Goal: Find specific fact: Find specific fact

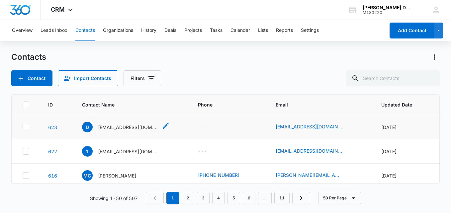
click at [132, 126] on p "[EMAIL_ADDRESS][DOMAIN_NAME]" at bounding box center [128, 127] width 60 height 7
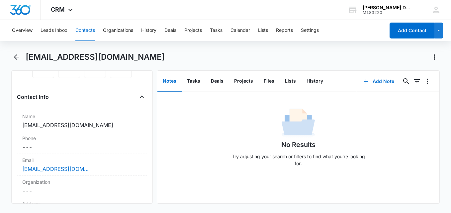
scroll to position [42, 0]
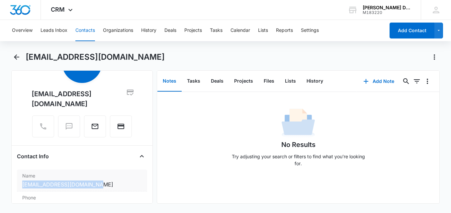
drag, startPoint x: 19, startPoint y: 176, endPoint x: 103, endPoint y: 174, distance: 84.5
click at [103, 174] on div "Name Cancel Save Changes [EMAIL_ADDRESS][DOMAIN_NAME]" at bounding box center [82, 181] width 130 height 22
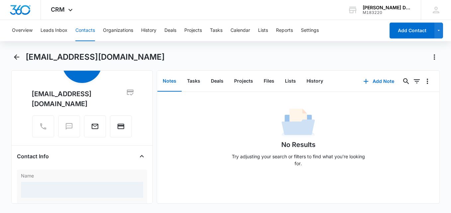
copy dd "[EMAIL_ADDRESS][DOMAIN_NAME]"
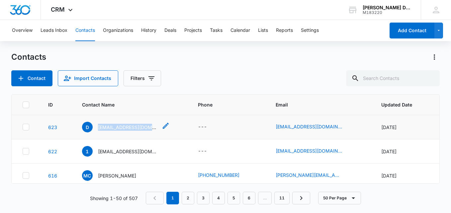
drag, startPoint x: 97, startPoint y: 126, endPoint x: 154, endPoint y: 130, distance: 57.6
click at [154, 130] on div "D [EMAIL_ADDRESS][DOMAIN_NAME]" at bounding box center [120, 127] width 76 height 11
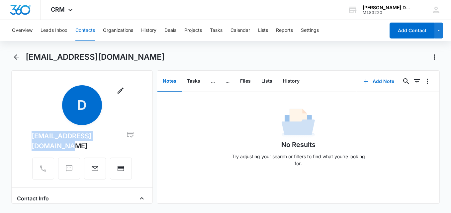
drag, startPoint x: 20, startPoint y: 134, endPoint x: 122, endPoint y: 138, distance: 102.1
click at [122, 138] on div "Remove D [EMAIL_ADDRESS][DOMAIN_NAME]" at bounding box center [82, 133] width 130 height 97
copy div "[EMAIL_ADDRESS][DOMAIN_NAME]"
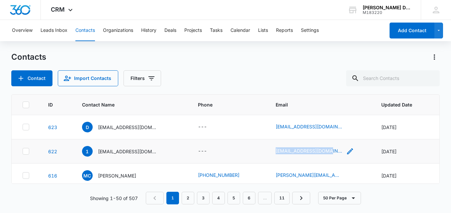
drag, startPoint x: 282, startPoint y: 152, endPoint x: 324, endPoint y: 154, distance: 43.0
click at [325, 154] on td "[EMAIL_ADDRESS][DOMAIN_NAME]" at bounding box center [321, 152] width 106 height 24
copy link "[EMAIL_ADDRESS][DOMAIN_NAME]"
